Goal: Information Seeking & Learning: Learn about a topic

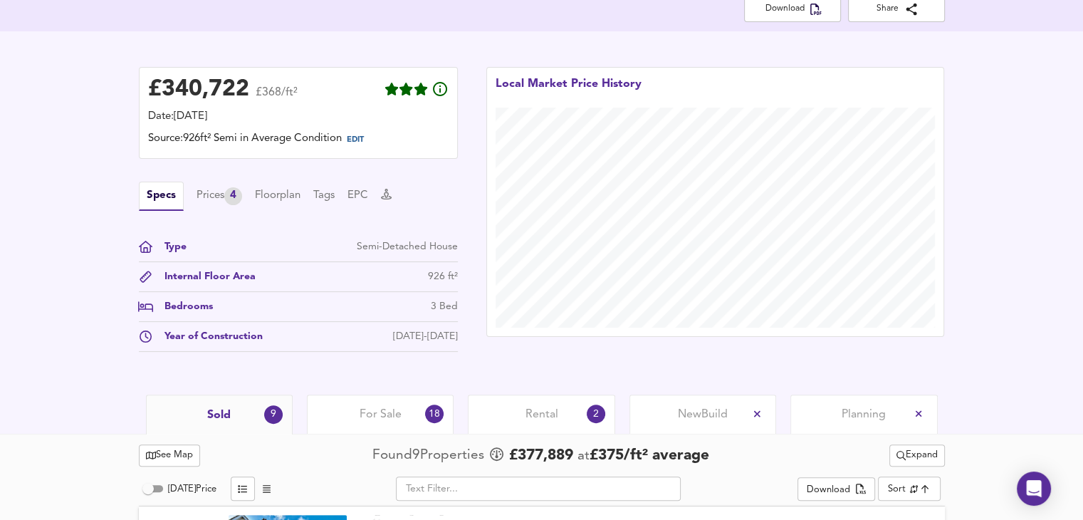
scroll to position [320, 0]
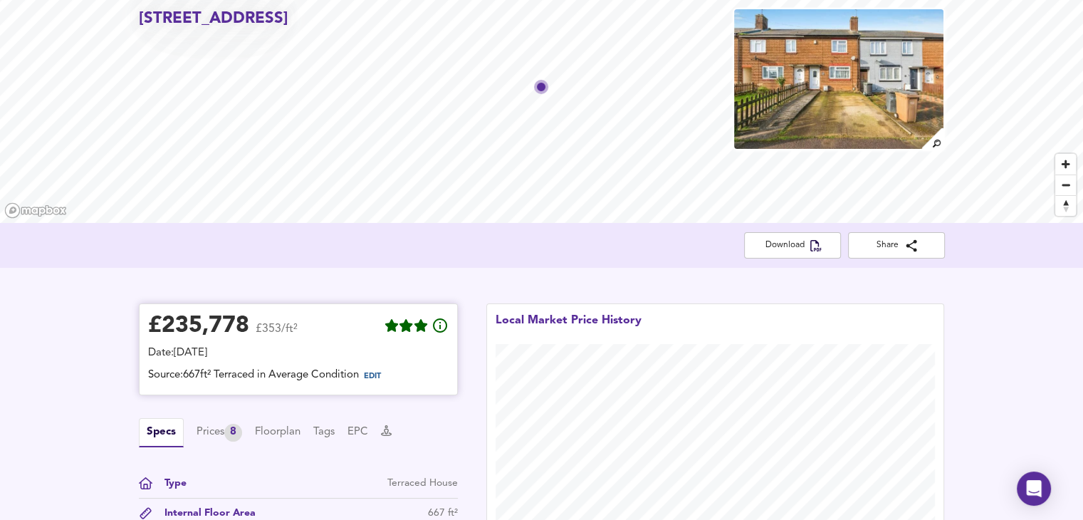
scroll to position [83, 0]
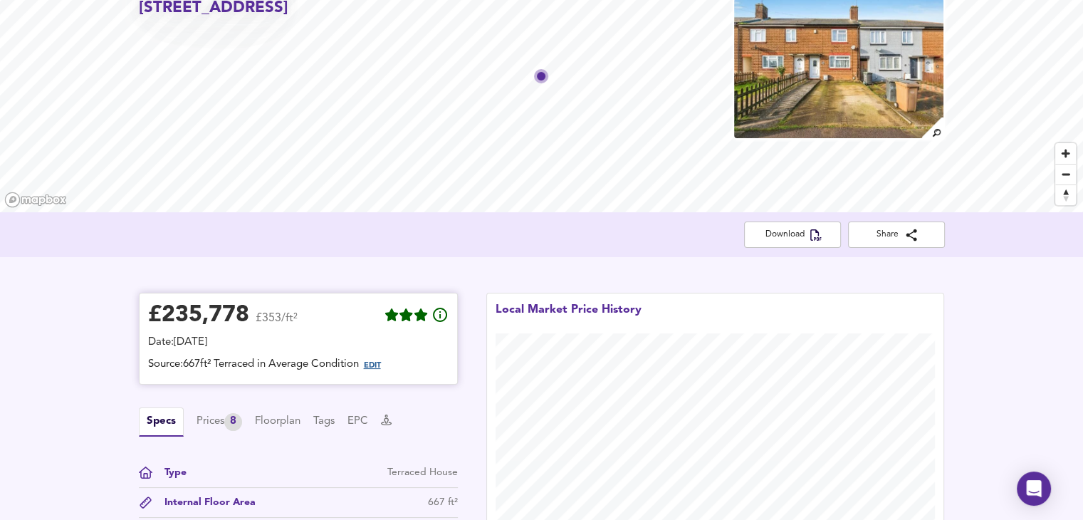
click at [381, 363] on span "EDIT" at bounding box center [372, 366] width 17 height 8
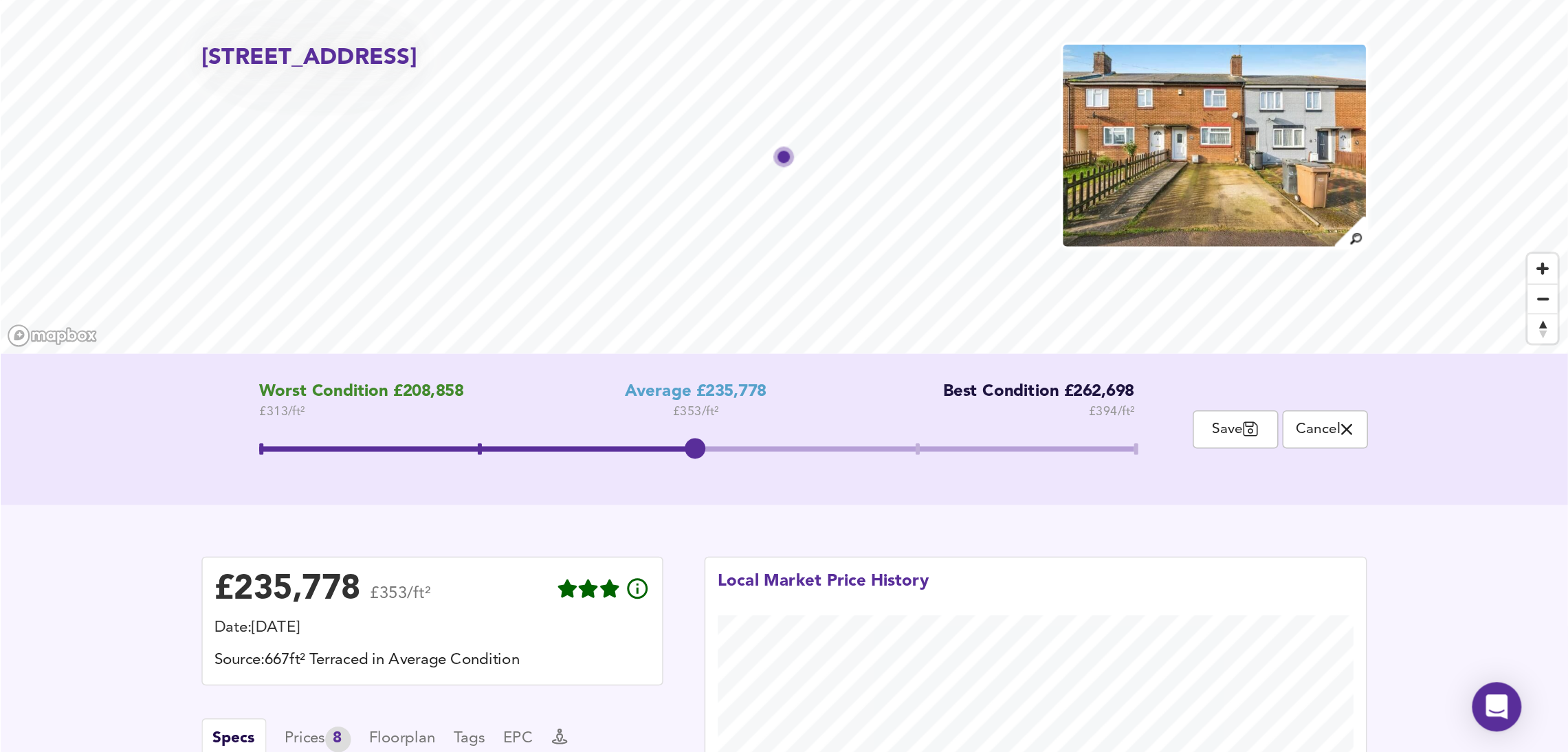
scroll to position [0, 0]
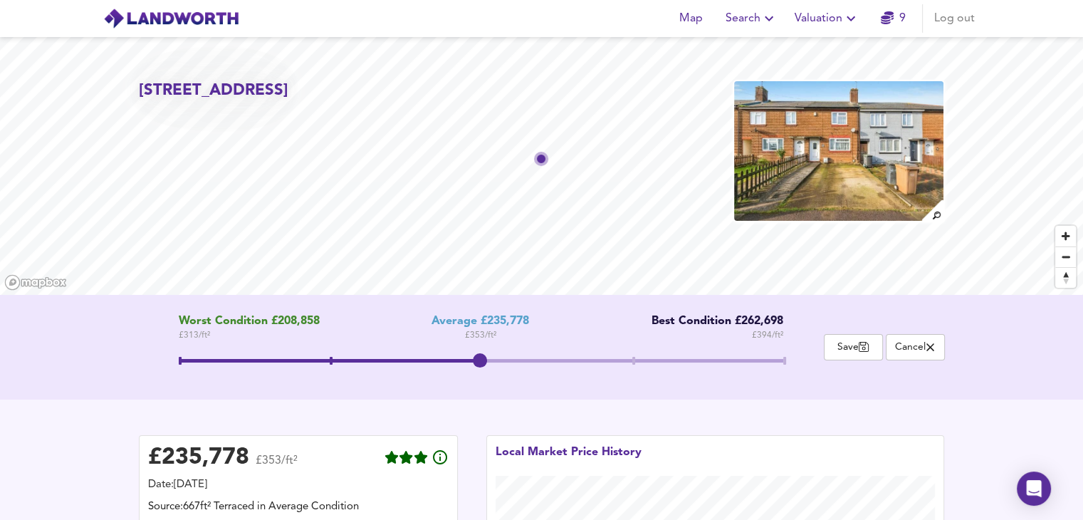
drag, startPoint x: 480, startPoint y: 357, endPoint x: 483, endPoint y: 364, distance: 7.3
click at [483, 364] on span at bounding box center [480, 360] width 14 height 14
